Goal: Check status: Check status

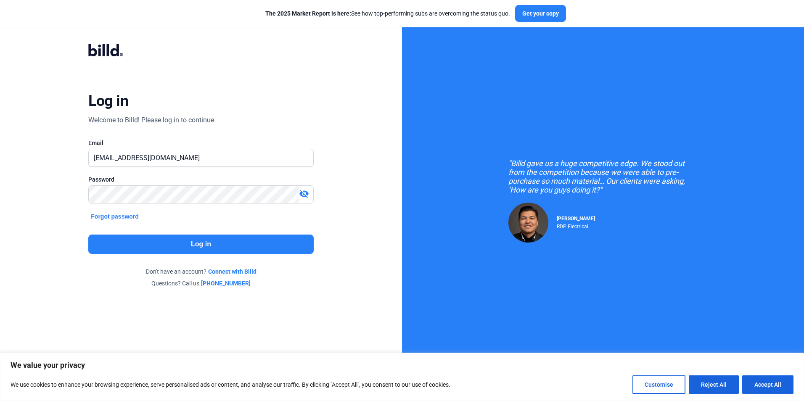
click at [205, 239] on button "Log in" at bounding box center [200, 244] width 225 height 19
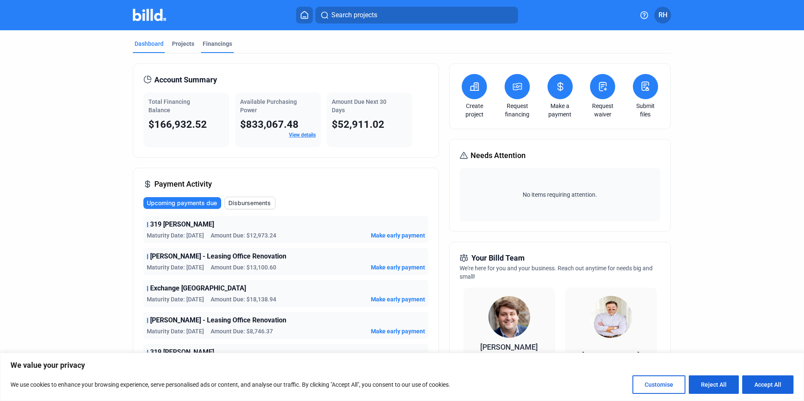
click at [224, 45] on div "Financings" at bounding box center [217, 44] width 29 height 8
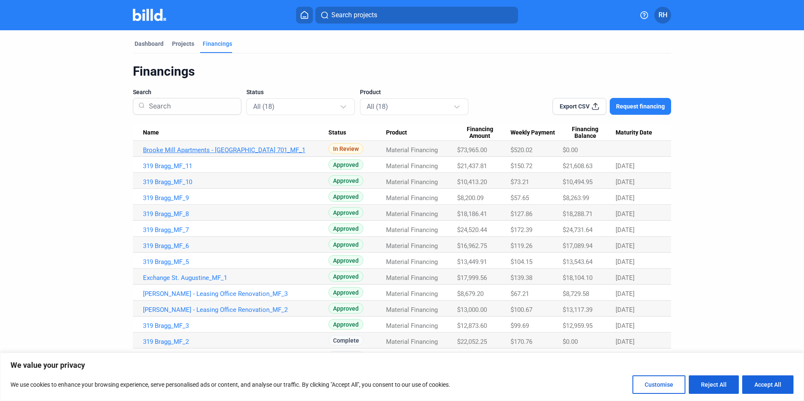
click at [240, 148] on link "Brooke Mill Apartments - [GEOGRAPHIC_DATA] 701_MF_1" at bounding box center [235, 150] width 185 height 8
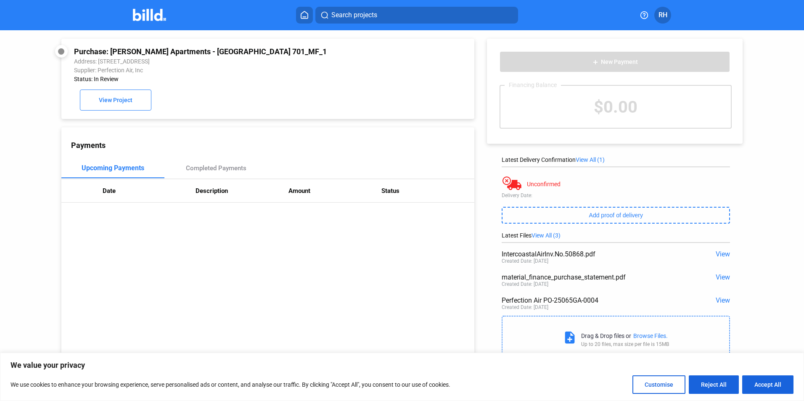
click at [659, 17] on span "RH" at bounding box center [662, 15] width 9 height 10
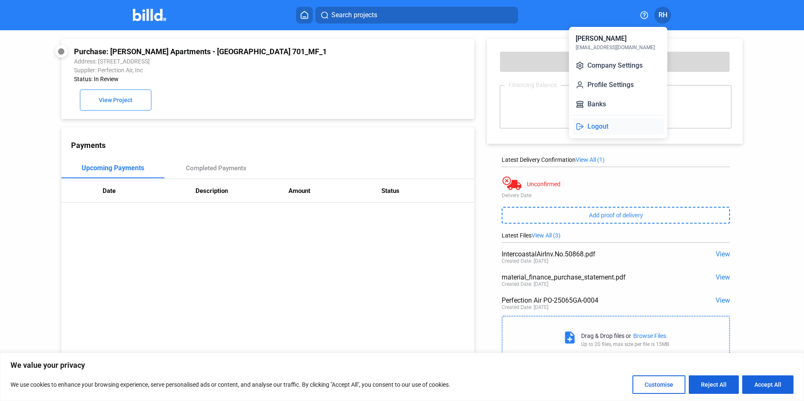
click at [595, 127] on button "Logout" at bounding box center [618, 126] width 92 height 17
